Goal: Contribute content

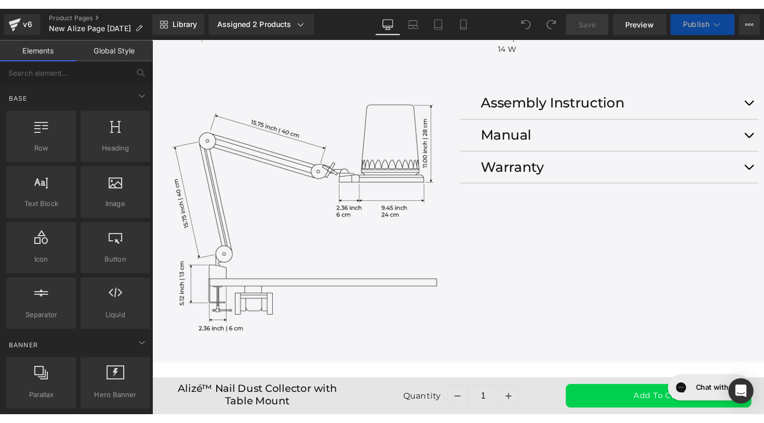
scroll to position [2014, 0]
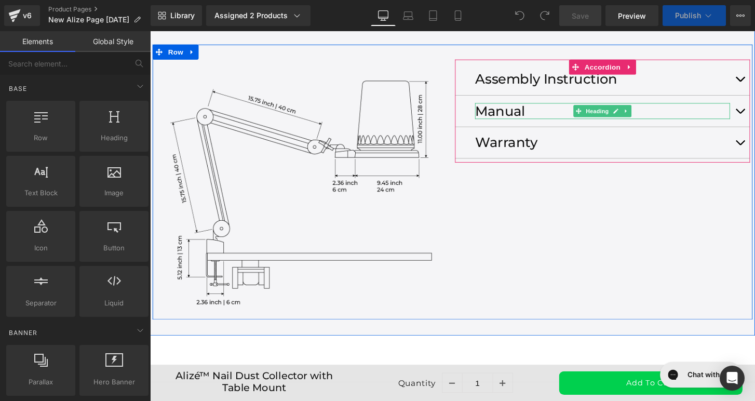
click at [684, 123] on h1 "Manual" at bounding box center [620, 114] width 265 height 17
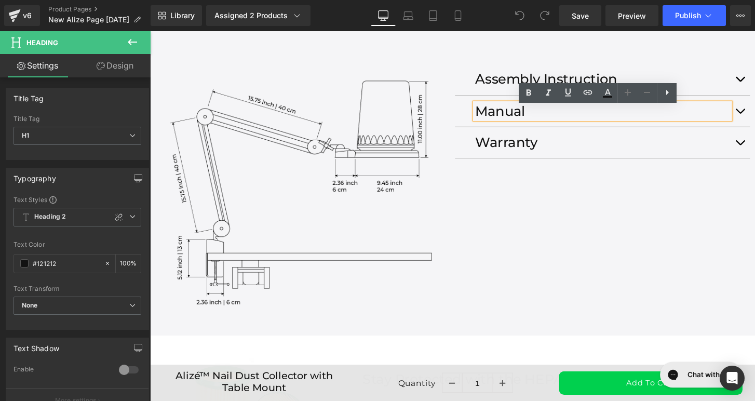
click at [755, 117] on button "button" at bounding box center [763, 114] width 21 height 32
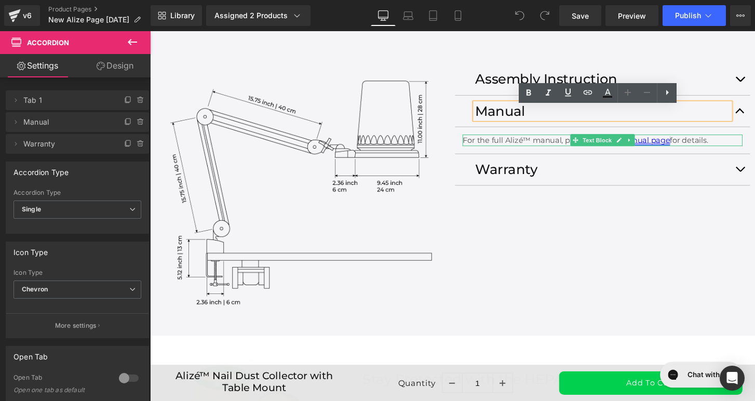
click at [663, 149] on link "the manual page" at bounding box center [656, 144] width 67 height 10
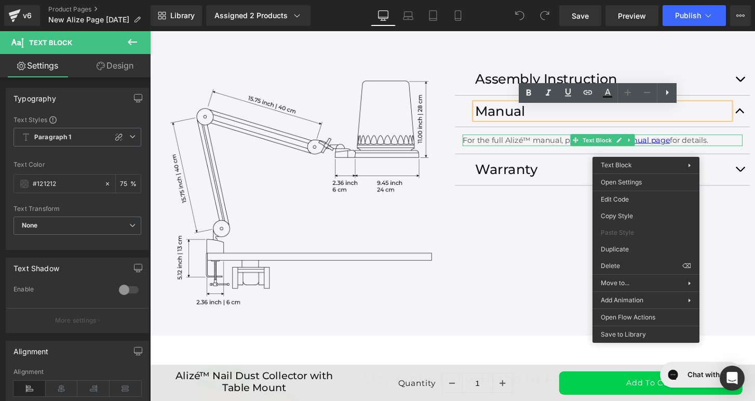
click at [745, 231] on div "Image Assembly Instruction Heading Watch our step-by-step video below for easy …" at bounding box center [464, 188] width 623 height 286
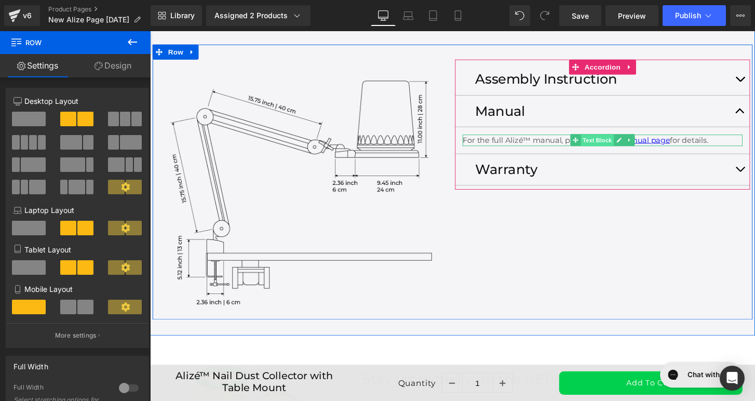
click at [608, 148] on span "Text Block" at bounding box center [614, 145] width 34 height 12
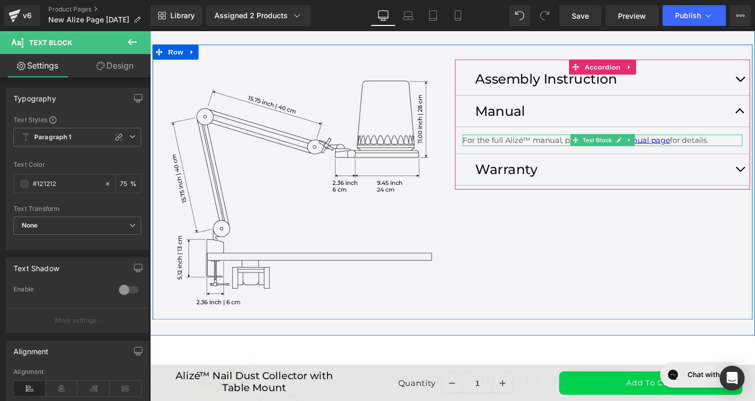
click at [695, 148] on p "For the full Alizé™ manual, please visit the manual page for details." at bounding box center [620, 145] width 291 height 12
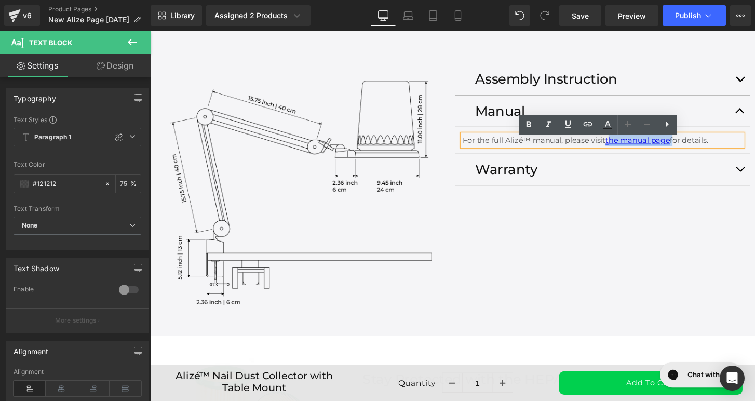
drag, startPoint x: 692, startPoint y: 149, endPoint x: 625, endPoint y: 150, distance: 66.5
click at [625, 150] on p "For the full Alizé™ manual, please visit the manual page for details." at bounding box center [620, 145] width 291 height 12
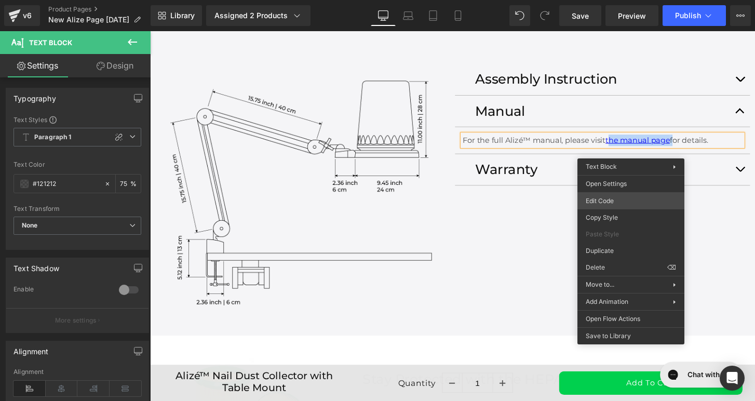
click at [609, 0] on div "Text Block You are previewing how the will restyle your page. You can not edit …" at bounding box center [377, 0] width 755 height 0
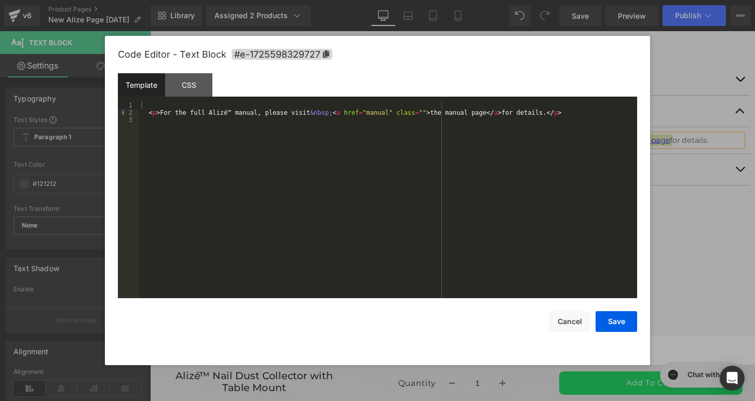
click at [380, 114] on div "< p > For the full Alizé™ manual, please visit &nbsp; < a href = "manual" class…" at bounding box center [388, 207] width 498 height 211
click at [611, 318] on button "Save" at bounding box center [617, 321] width 42 height 21
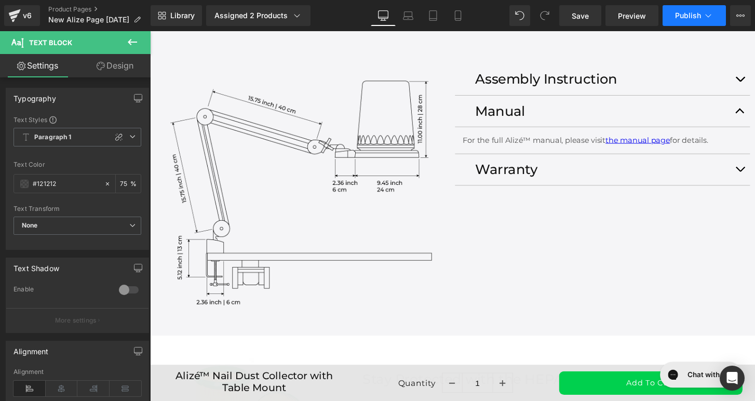
click at [678, 19] on span "Publish" at bounding box center [688, 15] width 26 height 8
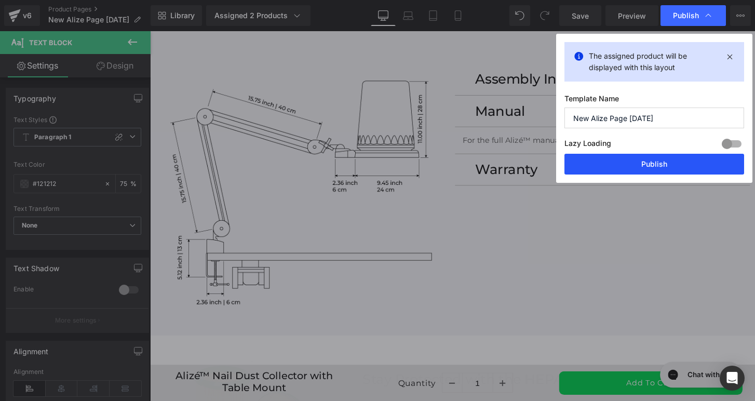
click at [657, 168] on button "Publish" at bounding box center [655, 164] width 180 height 21
